Goal: Download file/media

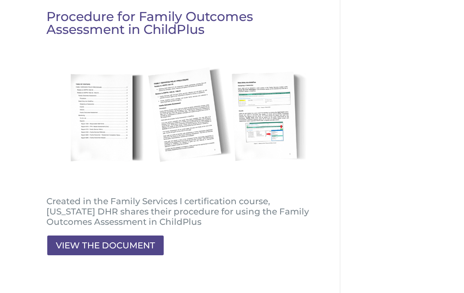
scroll to position [115, 0]
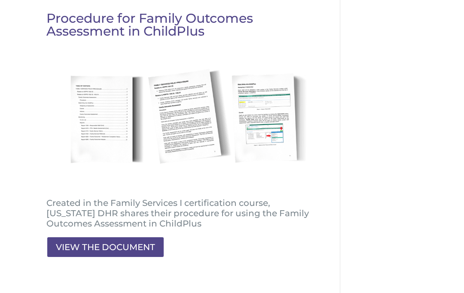
click at [139, 254] on link "VIEW THE DOCUMENT" at bounding box center [105, 247] width 118 height 21
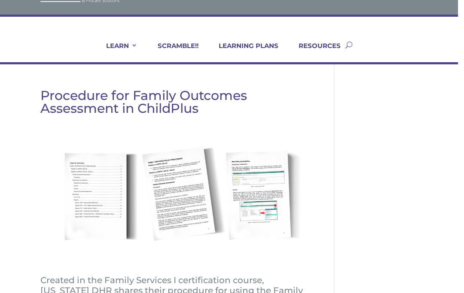
scroll to position [0, 6]
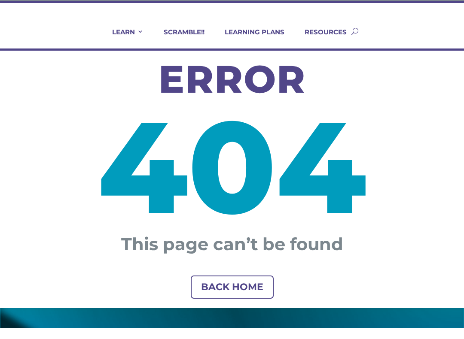
scroll to position [52, 0]
click at [243, 287] on link "BACK HOME" at bounding box center [232, 299] width 83 height 24
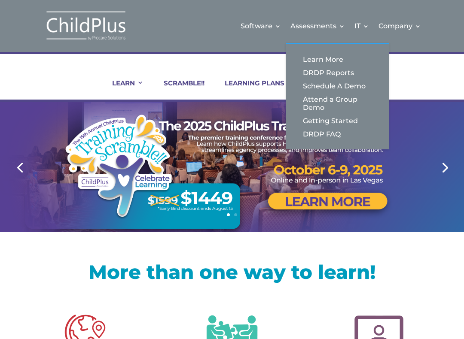
click at [340, 127] on link "Getting Started" at bounding box center [337, 120] width 86 height 13
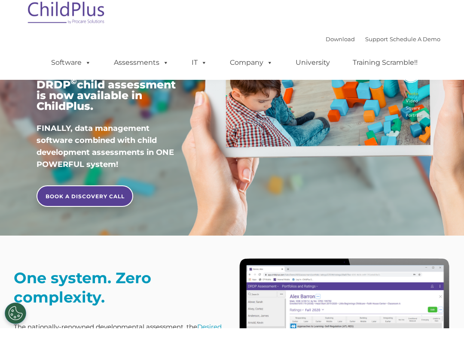
scroll to position [114, 0]
